Goal: Task Accomplishment & Management: Manage account settings

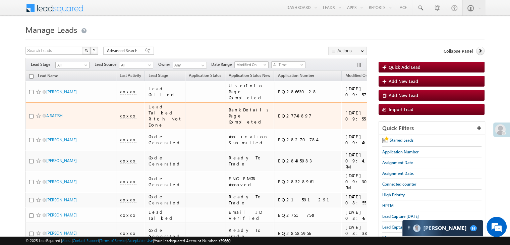
click at [37, 118] on span at bounding box center [38, 115] width 5 height 5
click at [279, 119] on div "EQ27748897" at bounding box center [307, 116] width 61 height 6
copy div "EQ27748897"
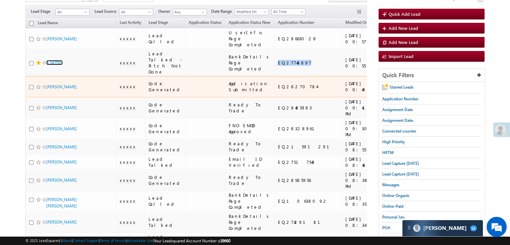
scroll to position [67, 0]
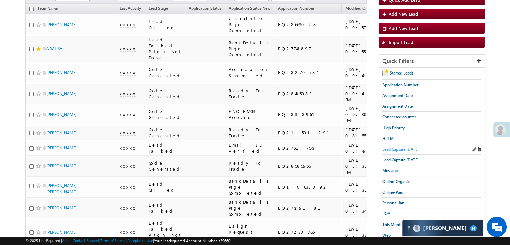
click at [395, 149] on span "Lead Capture [DATE]" at bounding box center [400, 148] width 37 height 5
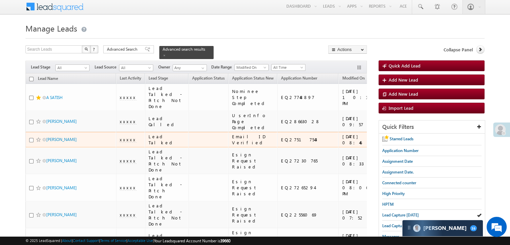
scroll to position [0, 0]
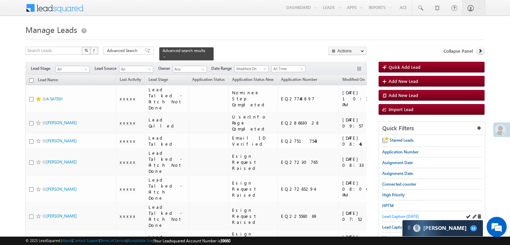
click at [389, 216] on span "Lead Capture [DATE]" at bounding box center [400, 215] width 37 height 5
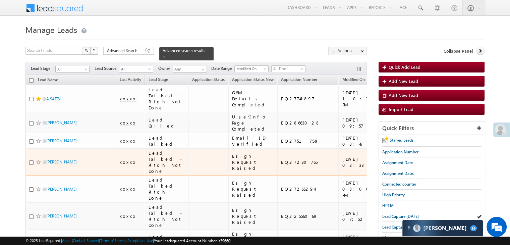
click at [228, 176] on td "Esign Request Raised" at bounding box center [252, 161] width 49 height 27
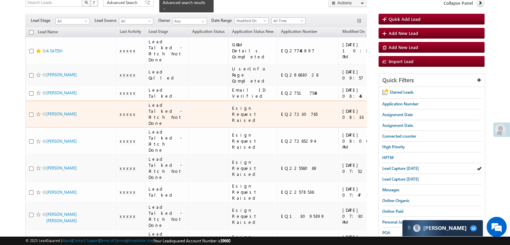
scroll to position [67, 0]
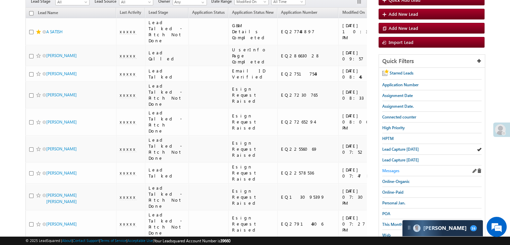
click at [387, 170] on span "Messages" at bounding box center [390, 170] width 17 height 5
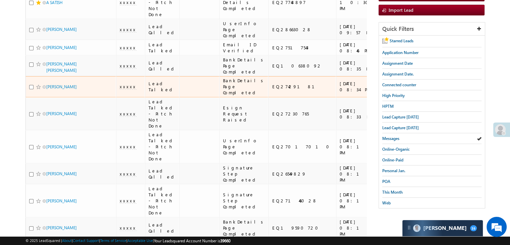
scroll to position [101, 0]
